Goal: Transaction & Acquisition: Purchase product/service

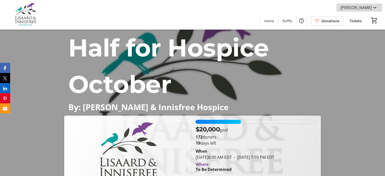
click at [374, 7] on mat-icon at bounding box center [375, 8] width 6 height 6
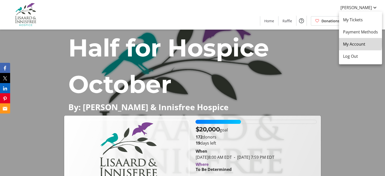
click at [355, 43] on span "My Account" at bounding box center [360, 44] width 35 height 6
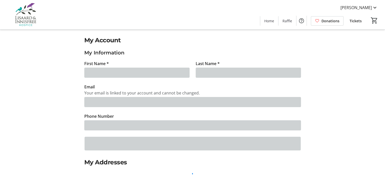
type input "[PERSON_NAME] [PERSON_NAME]"
type input "Sirega"
type input "[PERSON_NAME][EMAIL_ADDRESS][DOMAIN_NAME]"
type input "[PHONE_NUMBER]"
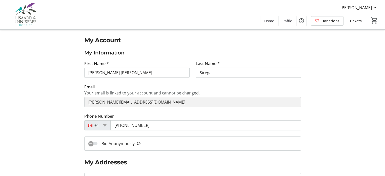
click at [329, 20] on span "Donations" at bounding box center [330, 20] width 18 height 5
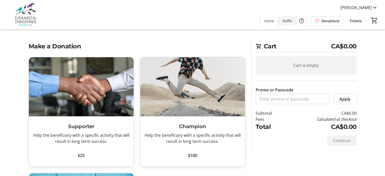
click at [287, 21] on span "Raffle" at bounding box center [287, 20] width 10 height 5
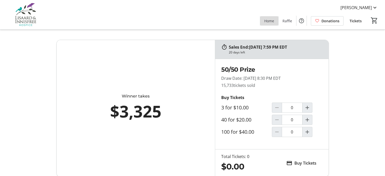
click at [270, 21] on span "Home" at bounding box center [269, 20] width 10 height 5
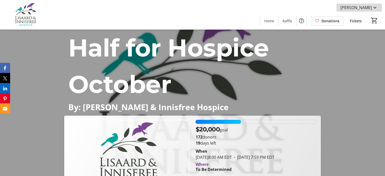
click at [373, 6] on mat-icon at bounding box center [375, 8] width 6 height 6
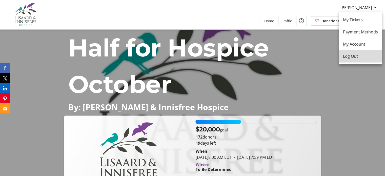
click at [351, 55] on span "Log Out" at bounding box center [360, 56] width 35 height 6
